Goal: Information Seeking & Learning: Learn about a topic

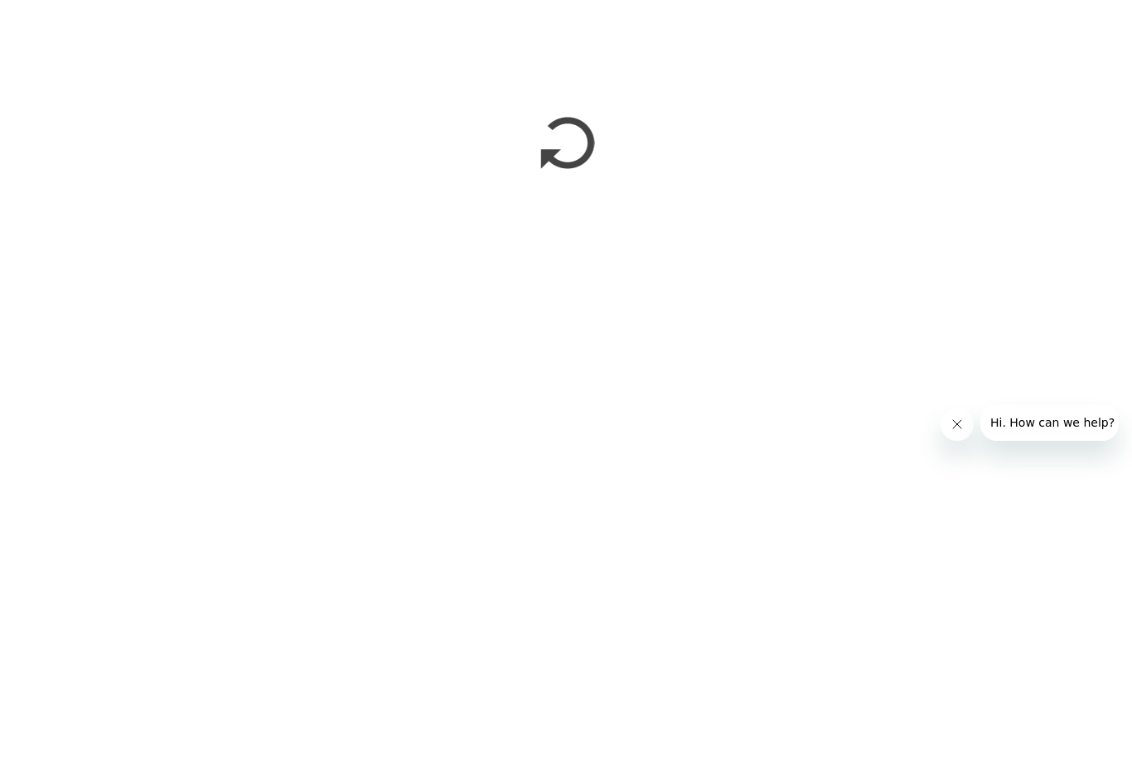
scroll to position [434, 0]
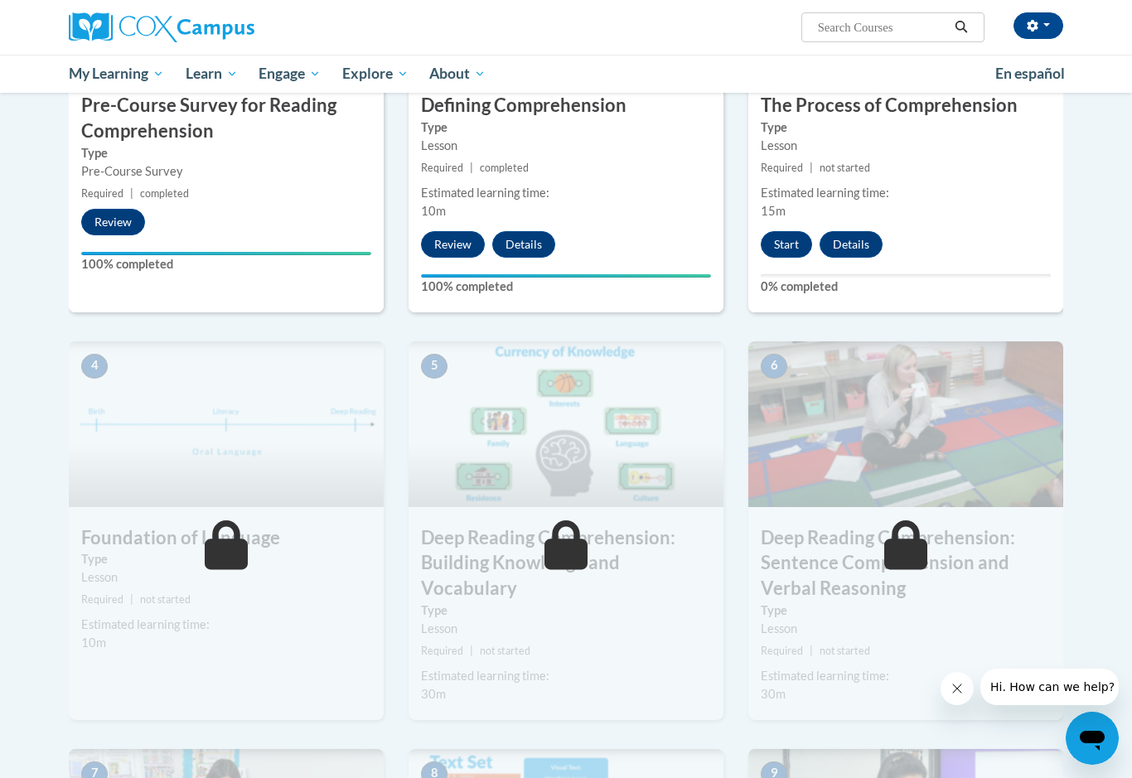
scroll to position [447, 0]
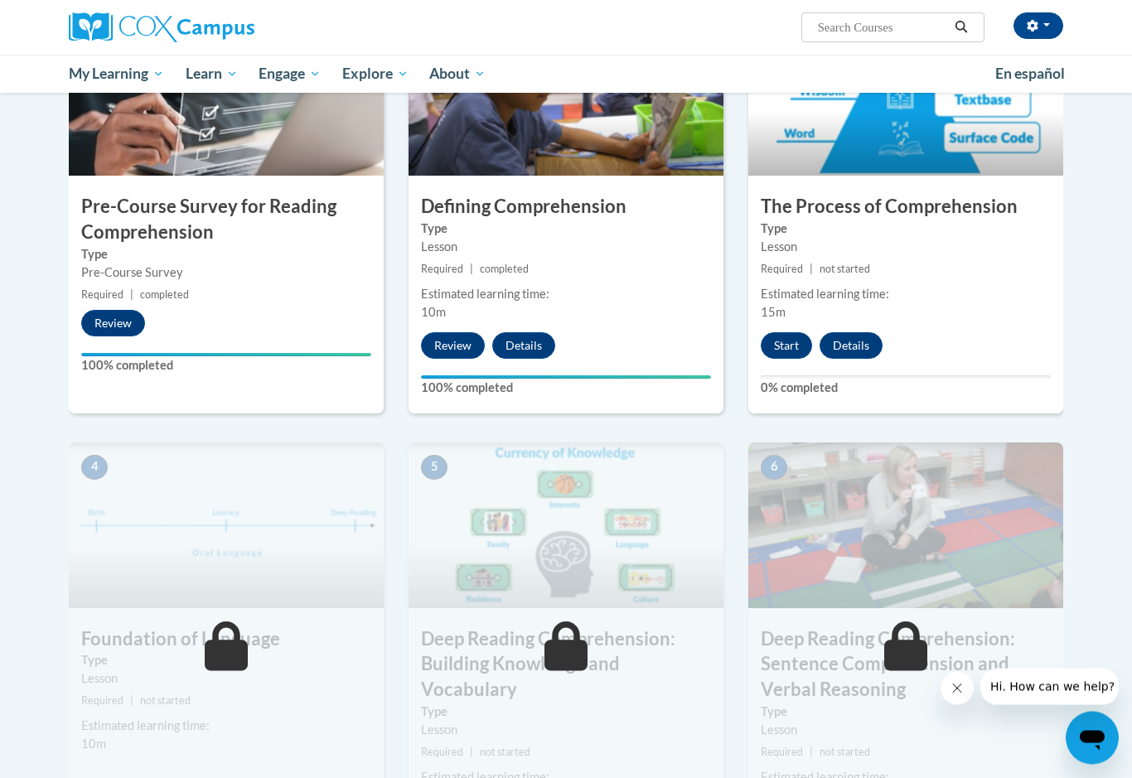
click at [780, 336] on button "Start" at bounding box center [786, 346] width 51 height 27
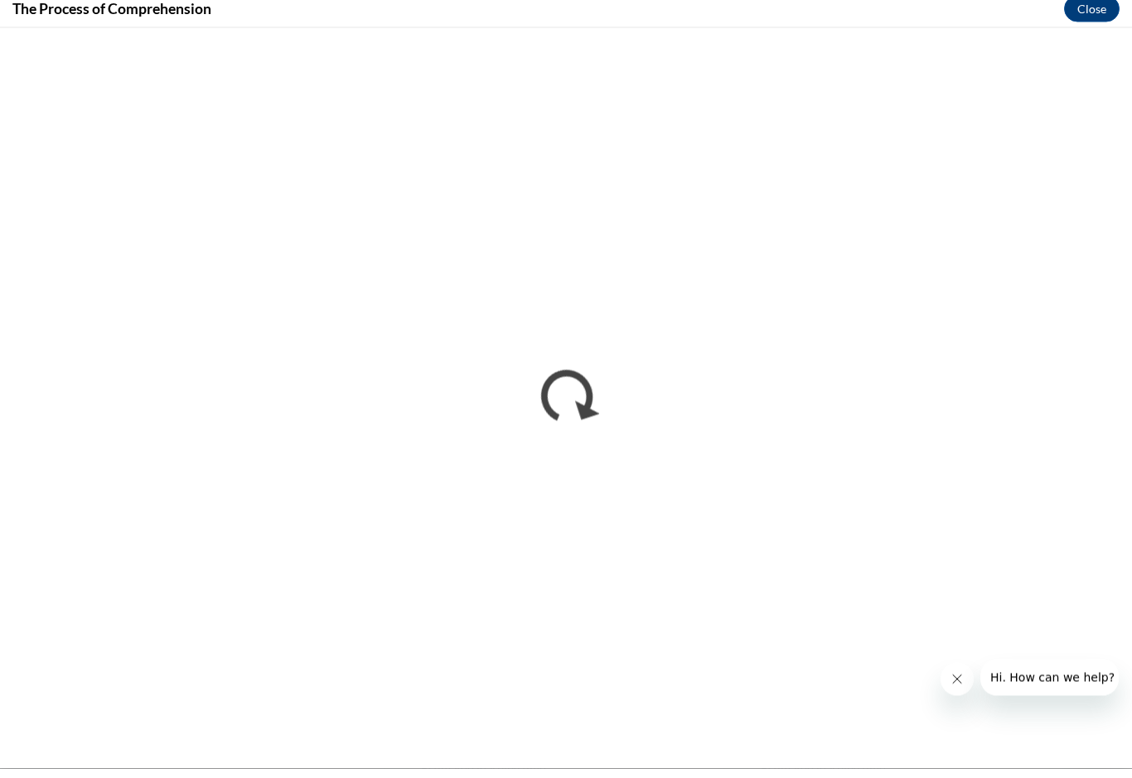
scroll to position [457, 0]
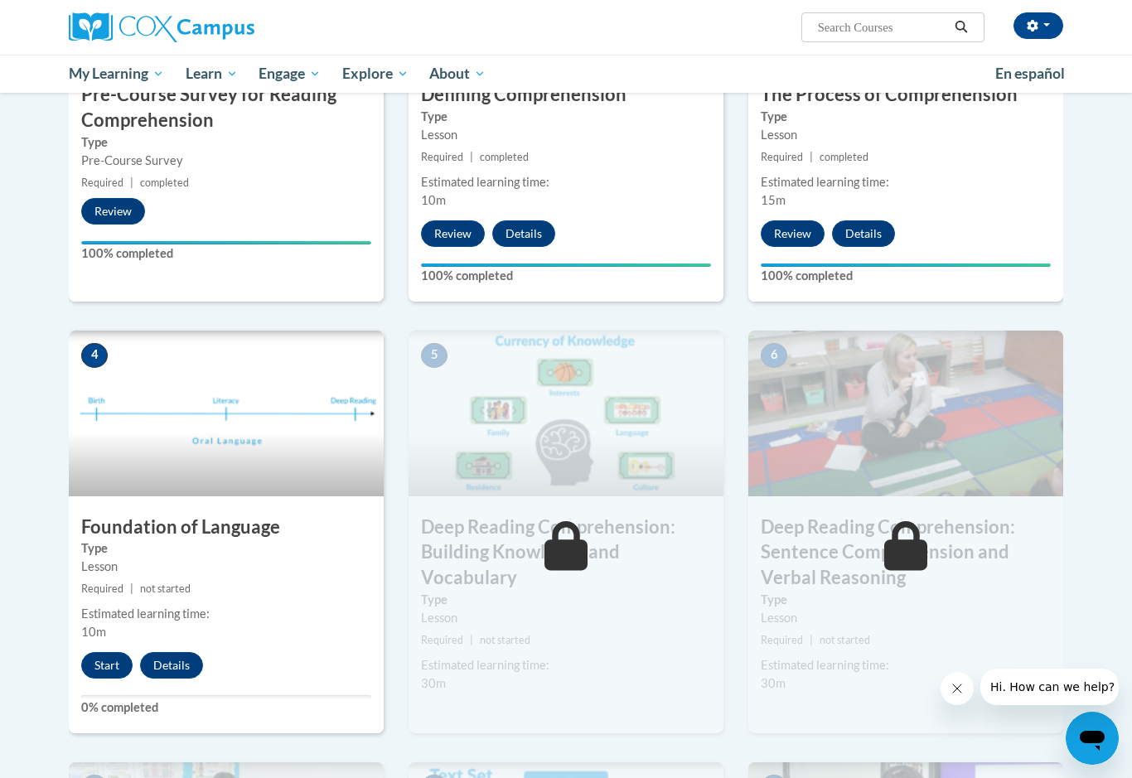
scroll to position [568, 0]
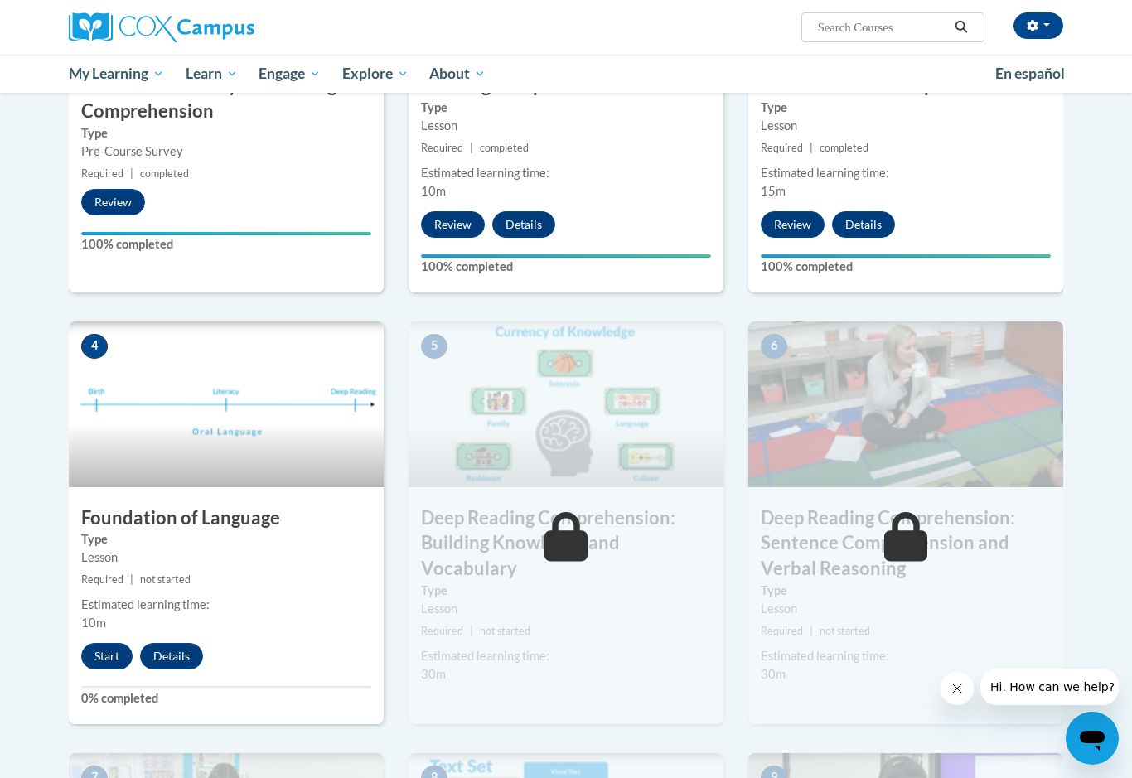
click at [109, 664] on button "Start" at bounding box center [106, 656] width 51 height 27
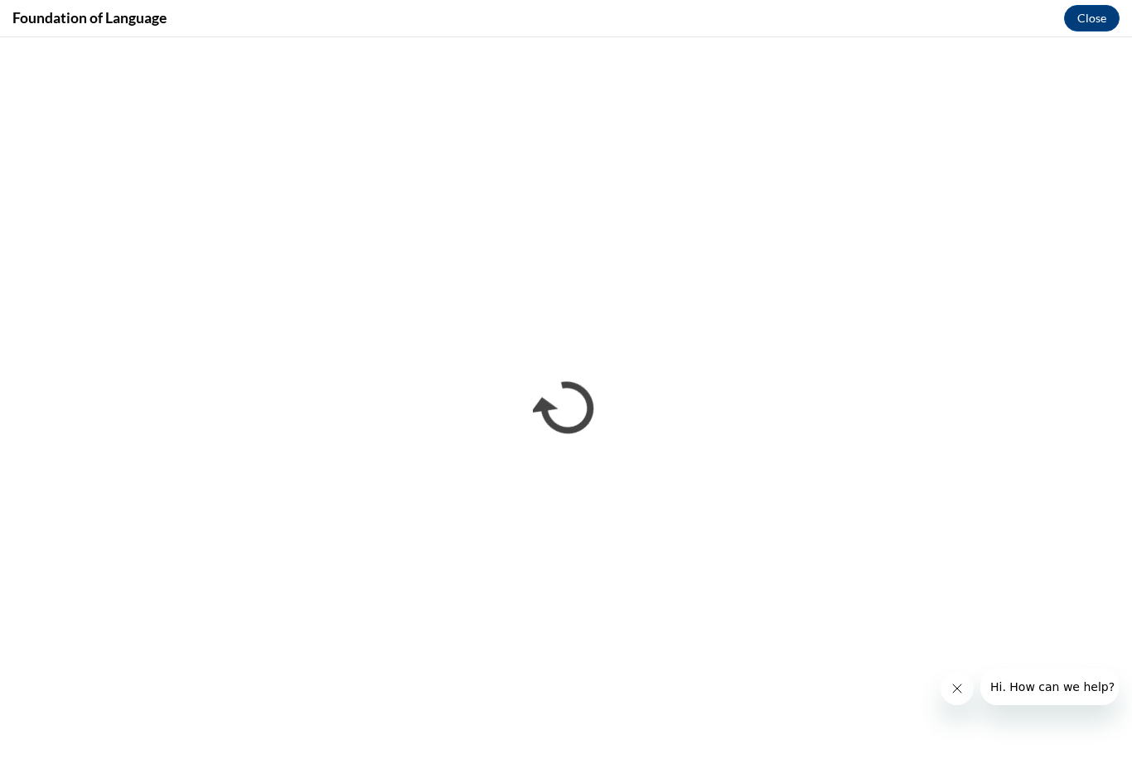
scroll to position [0, 0]
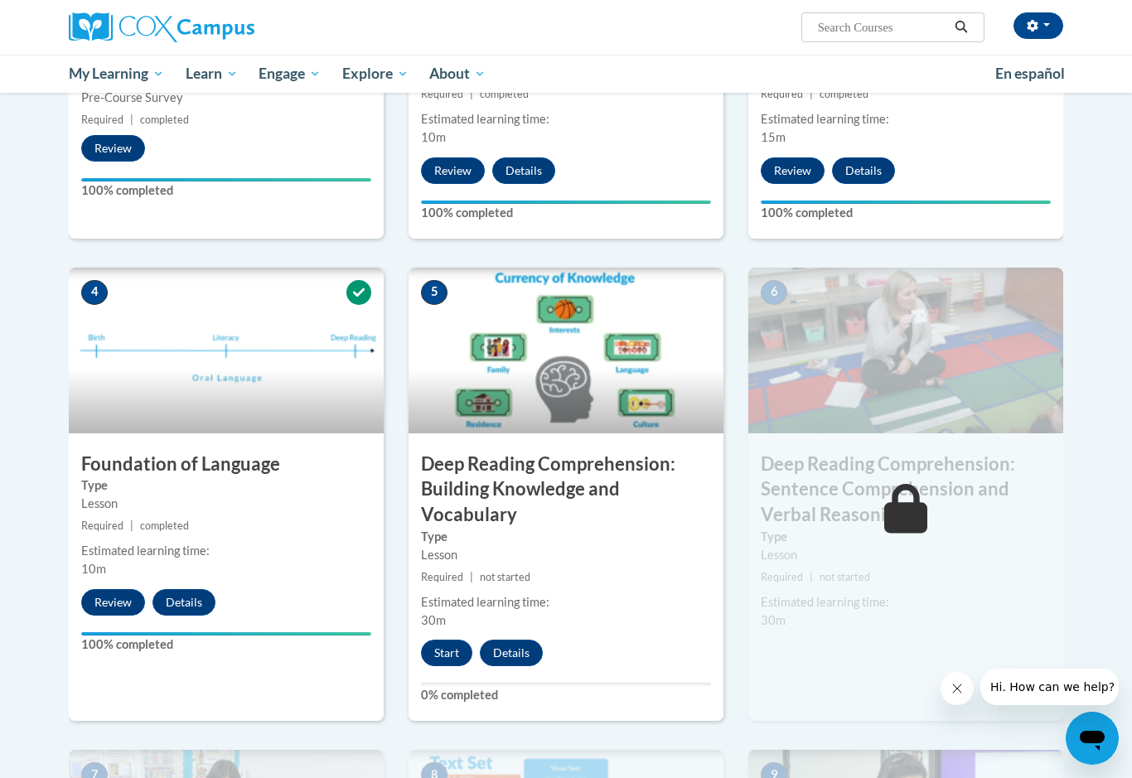
scroll to position [606, 0]
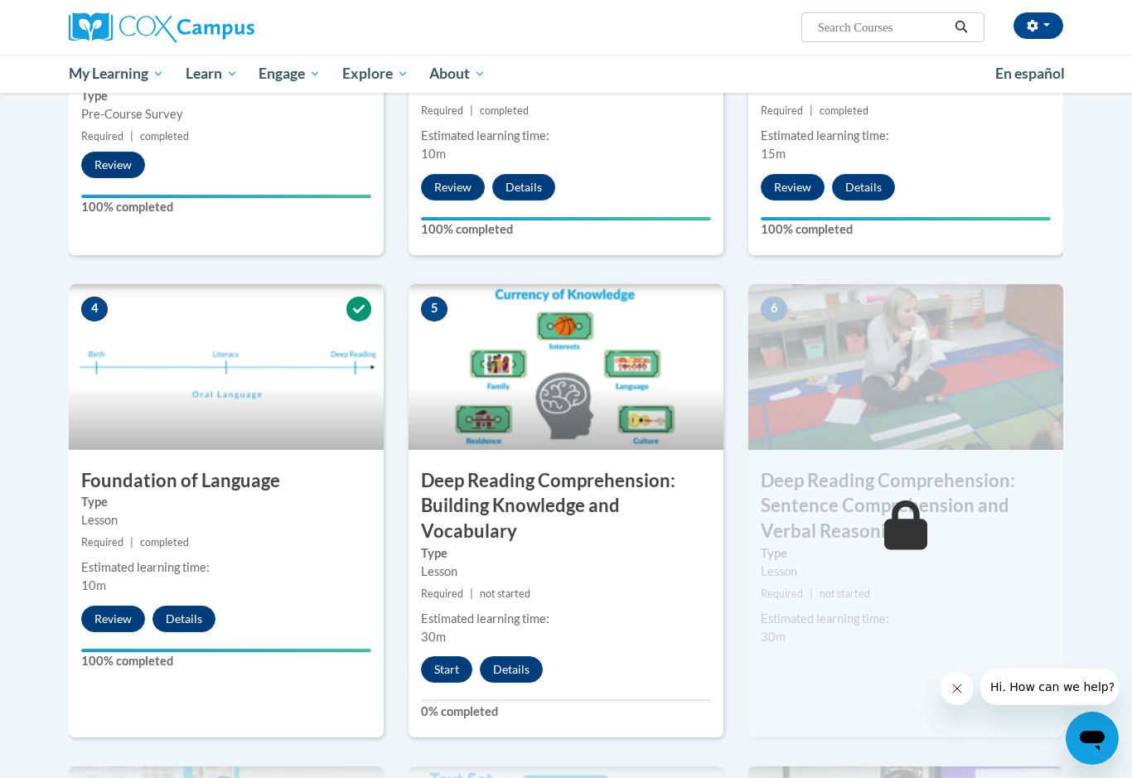
click at [439, 678] on button "Start" at bounding box center [446, 669] width 51 height 27
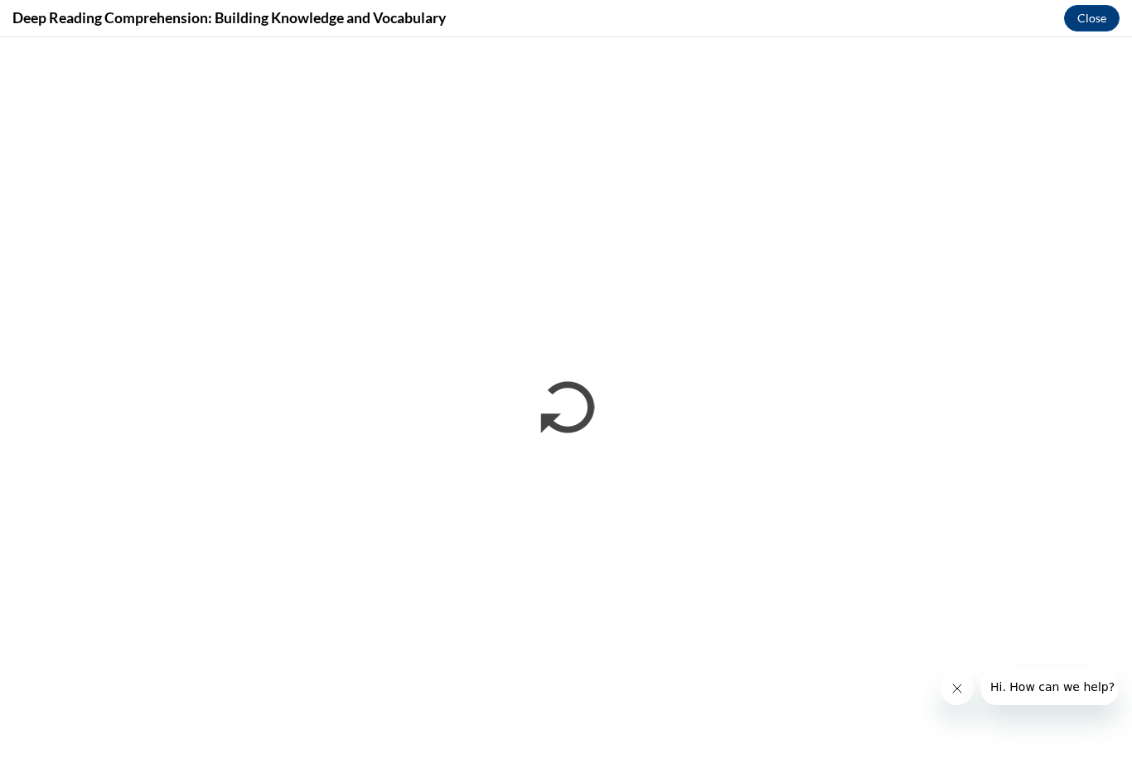
scroll to position [0, 0]
